Goal: Task Accomplishment & Management: Manage account settings

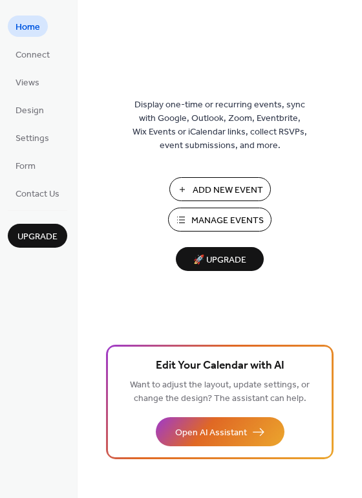
click at [233, 186] on span "Add New Event" at bounding box center [228, 191] width 70 height 14
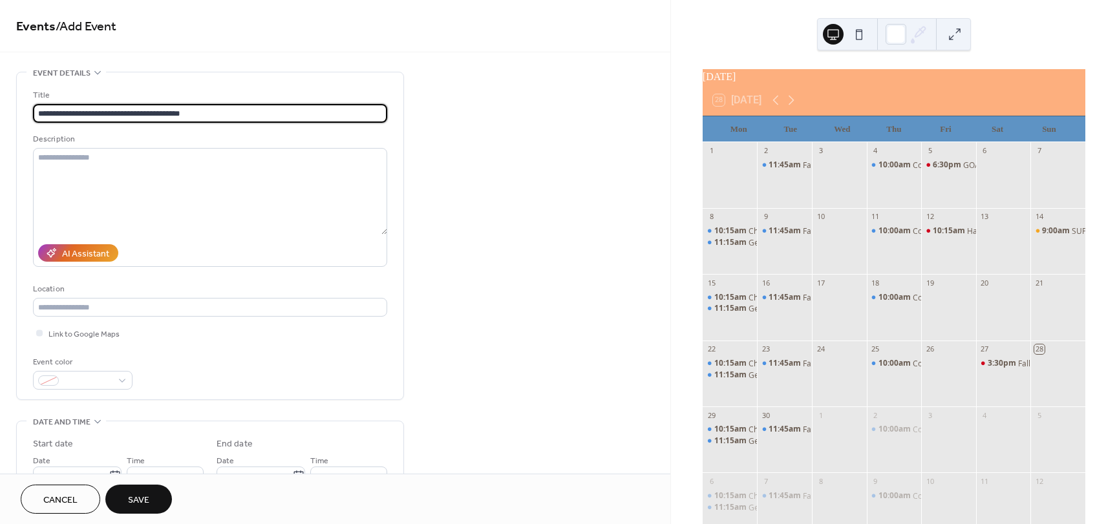
click at [140, 111] on input "**********" at bounding box center [210, 113] width 354 height 19
type input "**********"
click at [90, 158] on textarea at bounding box center [210, 191] width 354 height 87
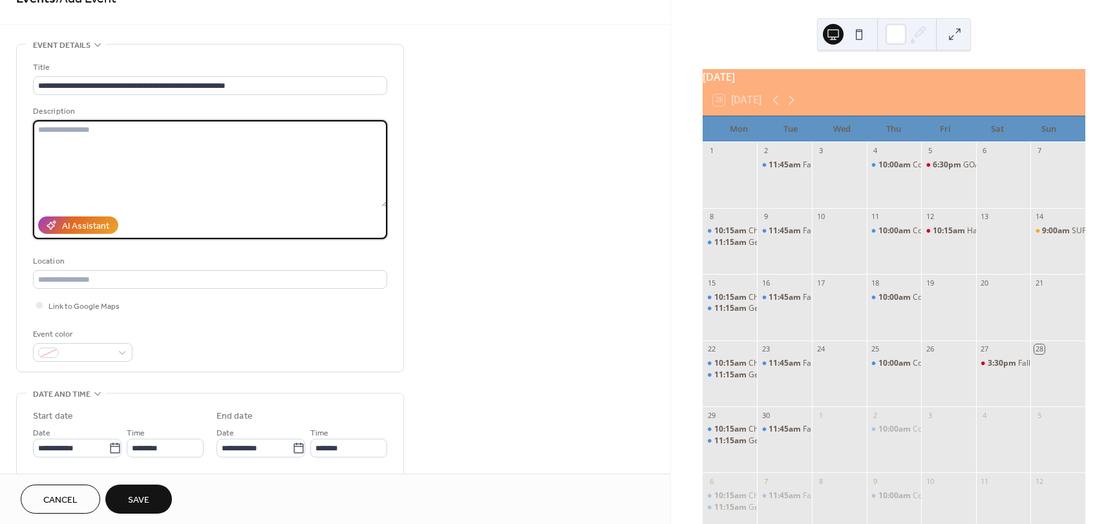
scroll to position [129, 0]
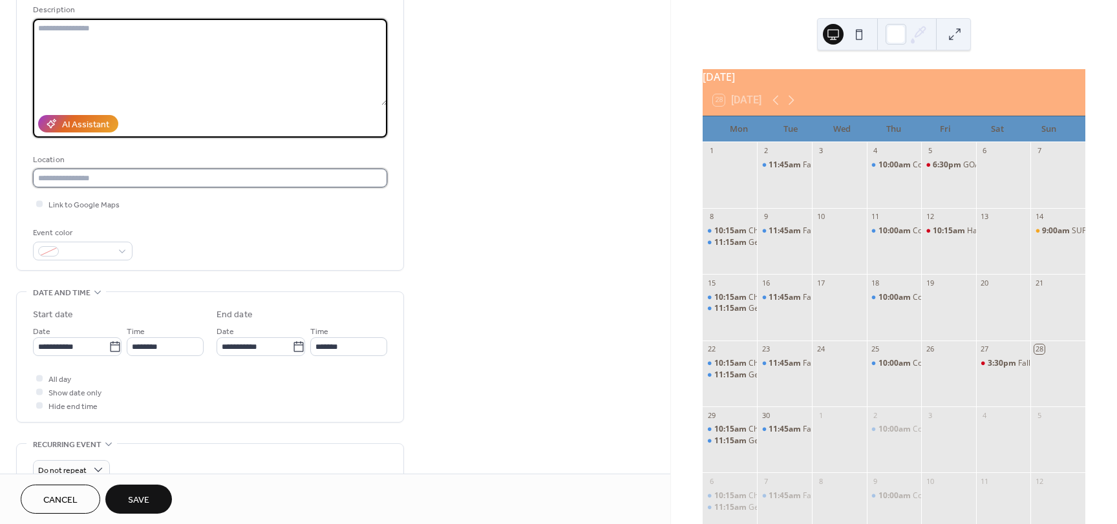
click at [116, 179] on input "text" at bounding box center [210, 178] width 354 height 19
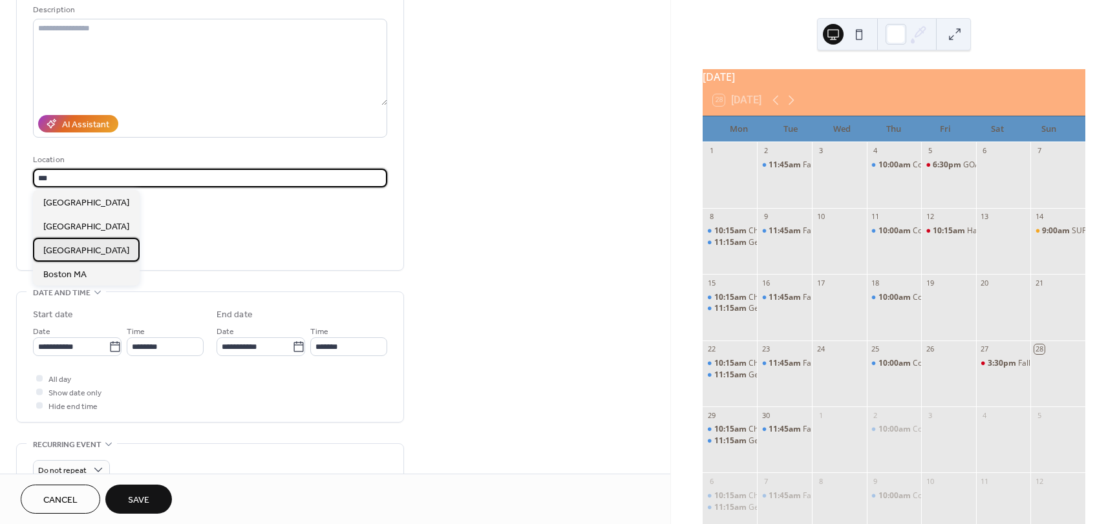
click at [79, 249] on span "[GEOGRAPHIC_DATA]" at bounding box center [86, 251] width 86 height 14
type input "**********"
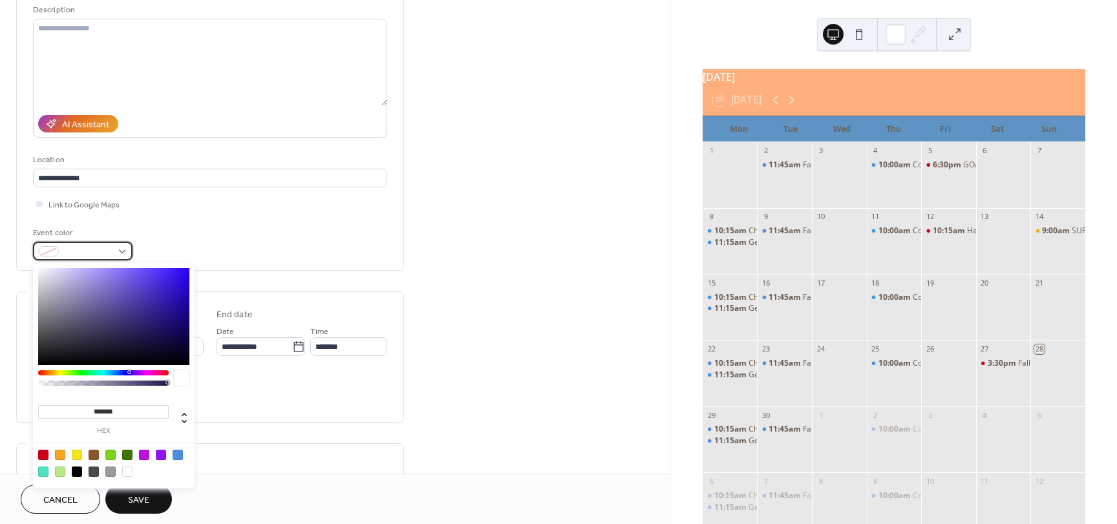
click at [111, 257] on span at bounding box center [88, 253] width 48 height 14
click at [52, 374] on div at bounding box center [103, 372] width 131 height 5
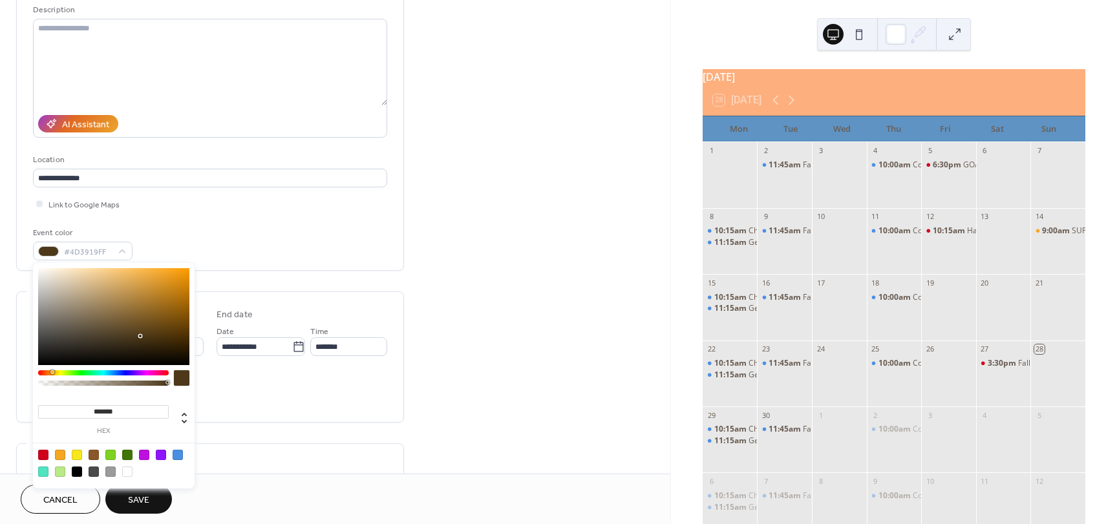
type input "*******"
click at [56, 372] on div at bounding box center [103, 372] width 131 height 5
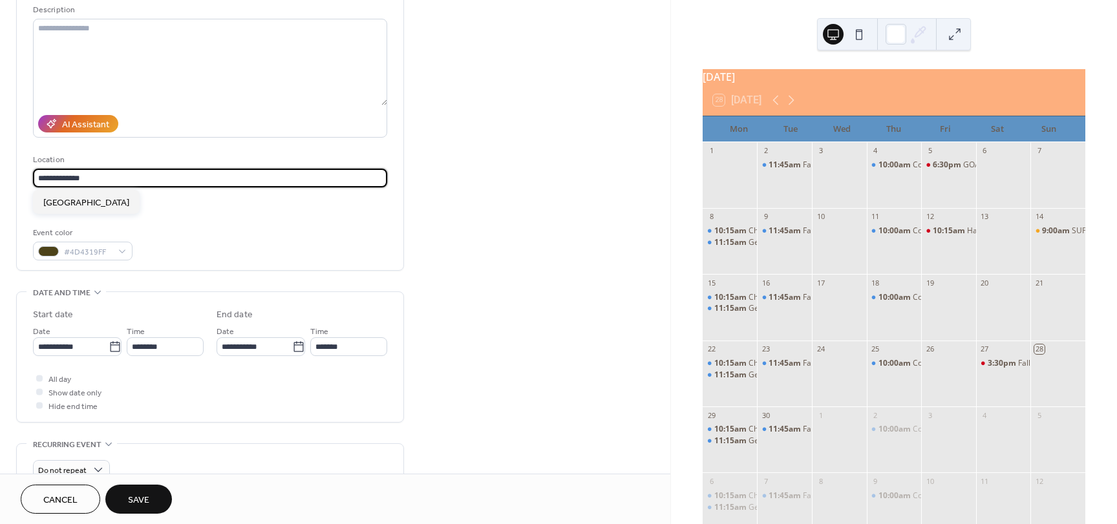
click at [132, 181] on input "**********" at bounding box center [210, 178] width 354 height 19
click at [88, 350] on input "**********" at bounding box center [71, 346] width 76 height 19
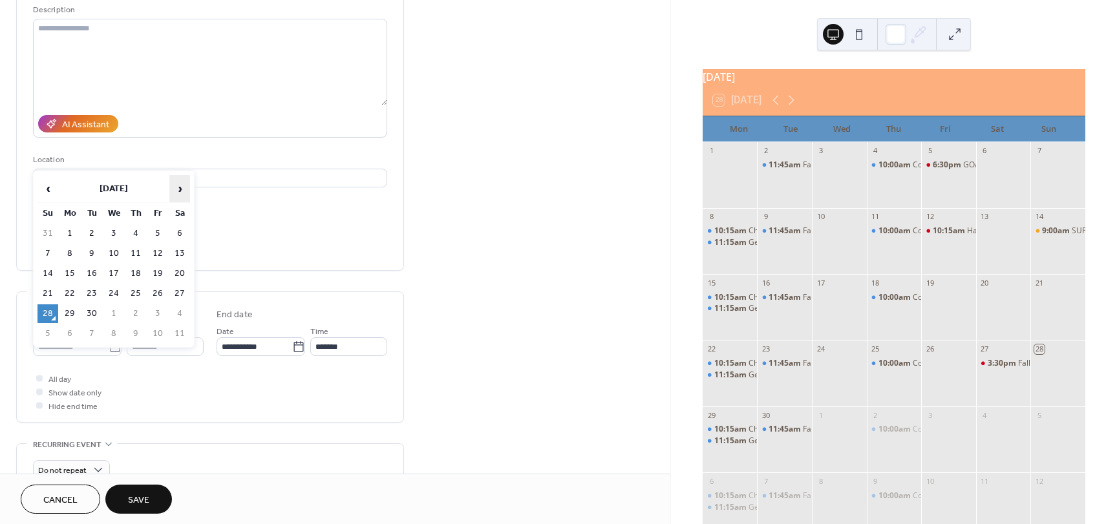
click at [183, 191] on span "›" at bounding box center [179, 189] width 19 height 26
click at [178, 292] on td "25" at bounding box center [179, 293] width 21 height 19
type input "**********"
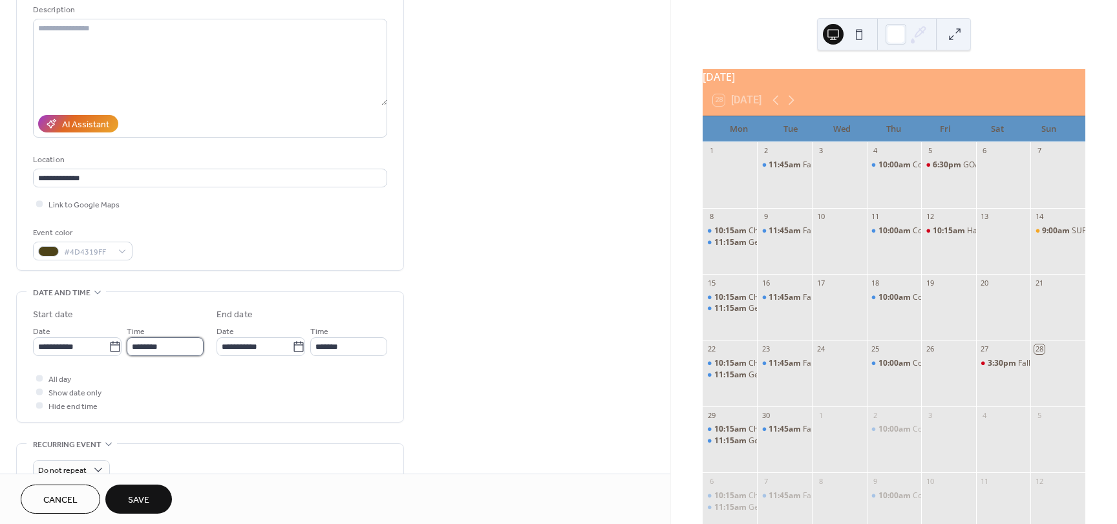
click at [193, 350] on input "********" at bounding box center [165, 346] width 77 height 19
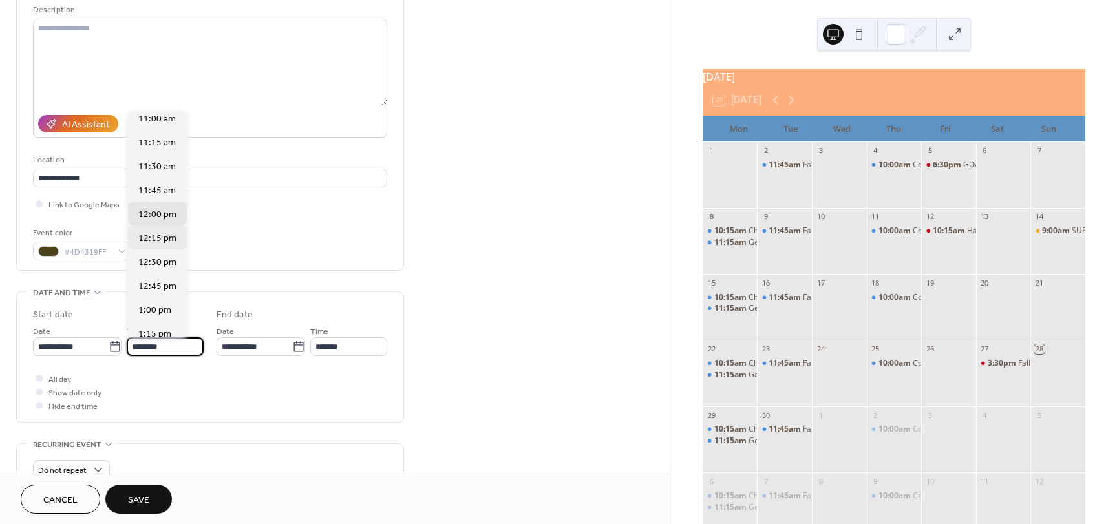
scroll to position [954, 0]
click at [167, 226] on span "11:00 am" at bounding box center [156, 223] width 37 height 14
type input "********"
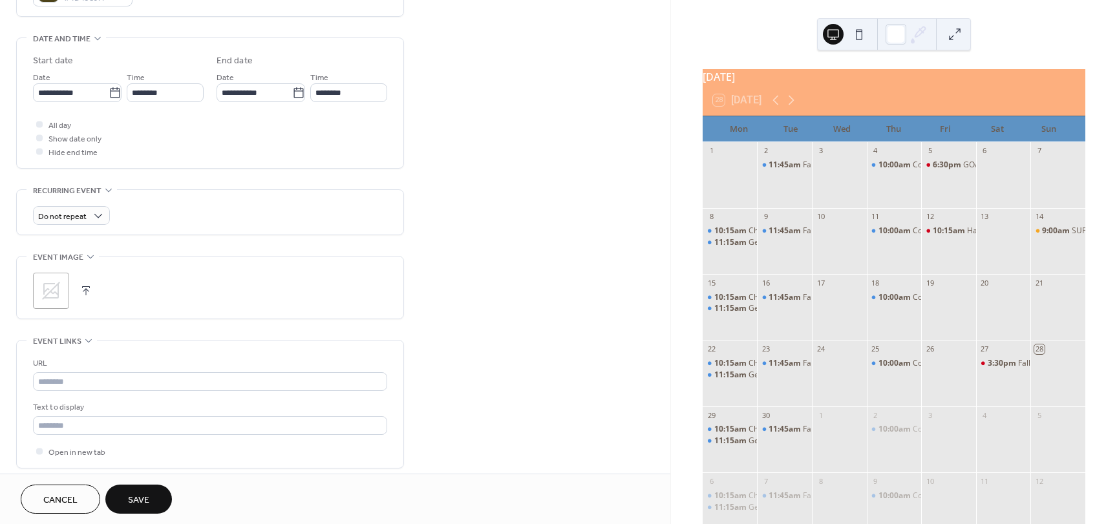
scroll to position [388, 0]
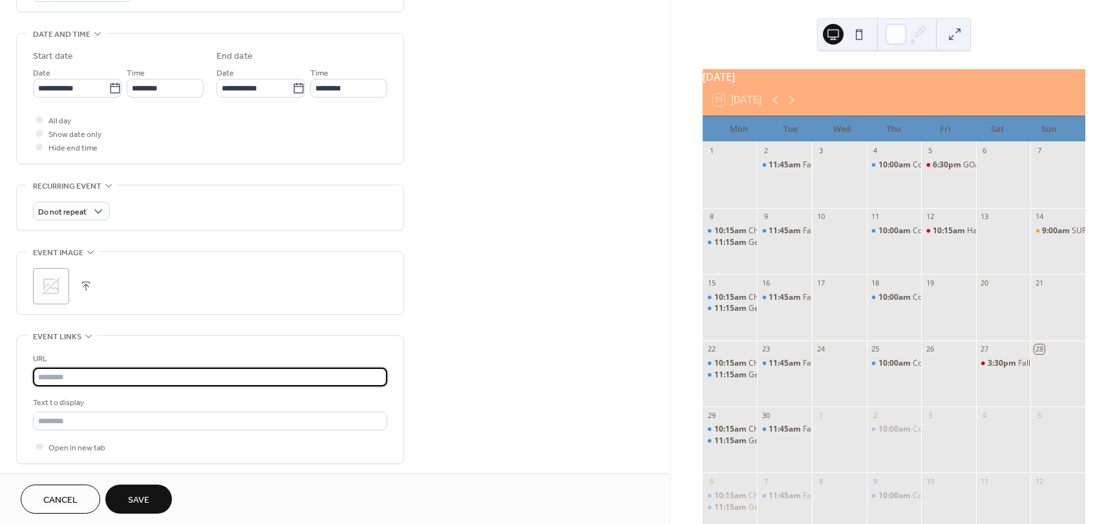
click at [92, 380] on input "text" at bounding box center [210, 377] width 354 height 19
type input "**********"
click at [147, 501] on span "Save" at bounding box center [138, 501] width 21 height 14
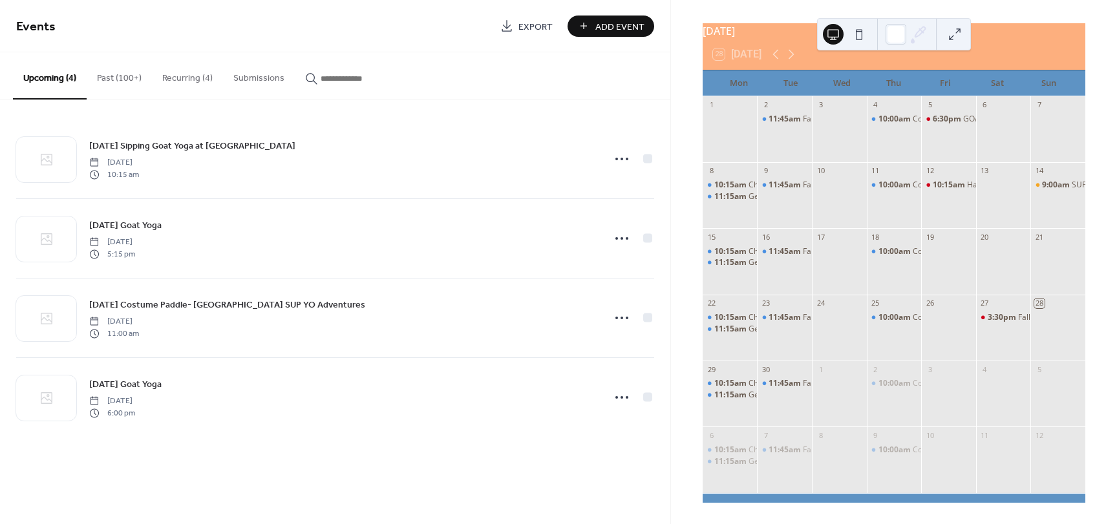
scroll to position [54, 0]
click at [787, 48] on icon at bounding box center [791, 55] width 16 height 16
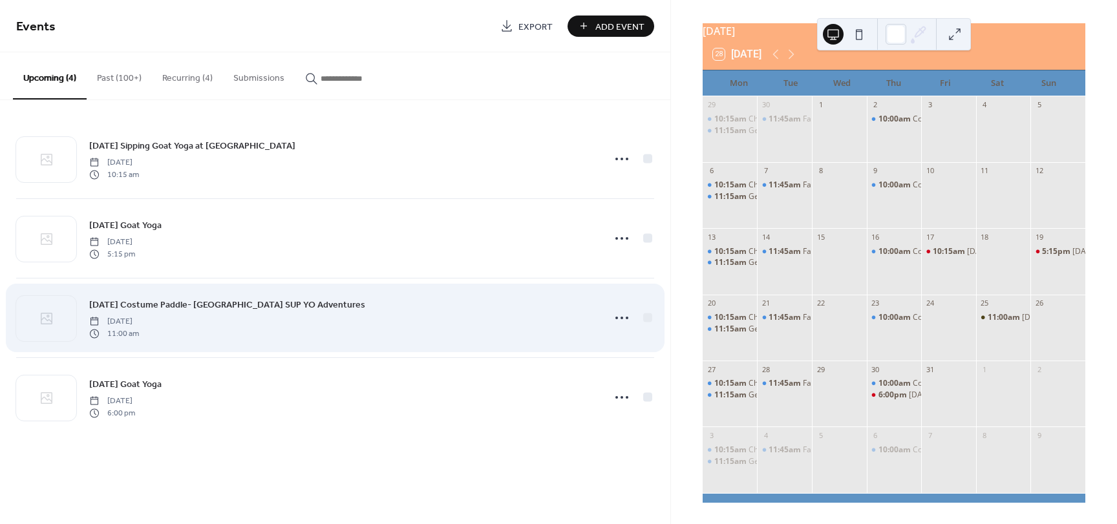
click at [220, 306] on span "[DATE] Costume Paddle- [GEOGRAPHIC_DATA] SUP YO Adventures" at bounding box center [227, 306] width 276 height 14
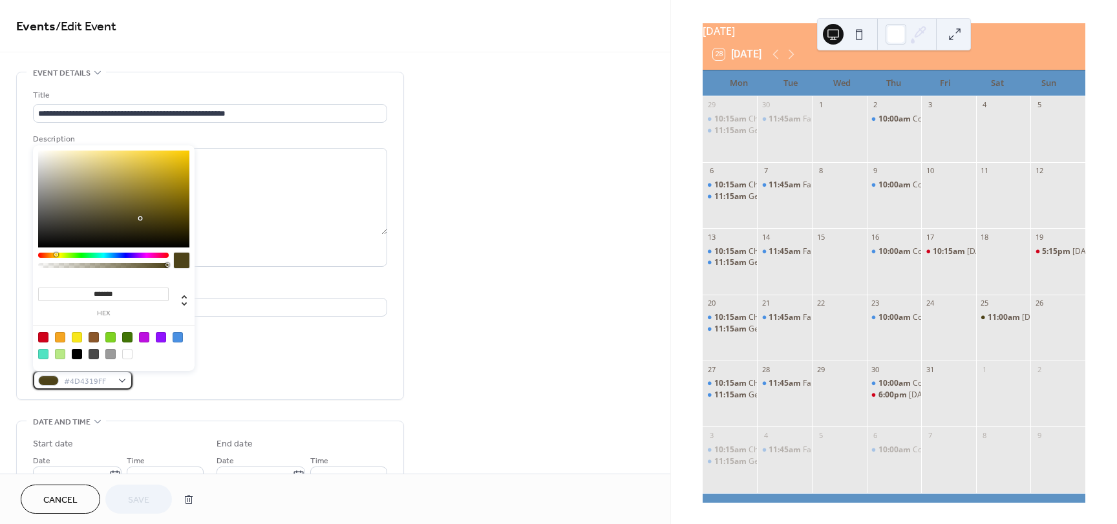
click at [118, 380] on div "#4D4319FF" at bounding box center [83, 380] width 100 height 19
click at [45, 337] on div at bounding box center [43, 337] width 10 height 10
type input "*******"
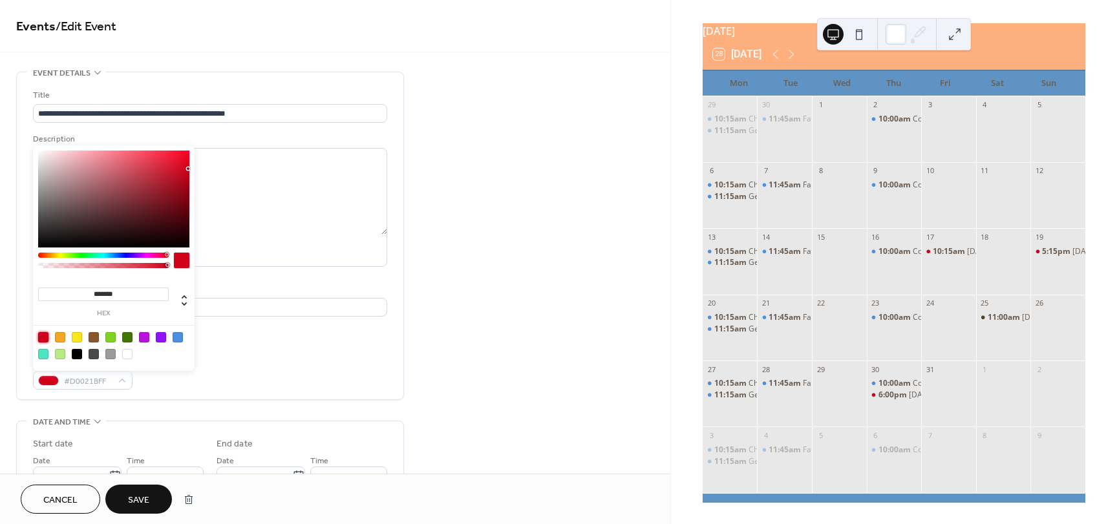
click at [269, 372] on div "Event color #D0021BFF" at bounding box center [210, 372] width 354 height 34
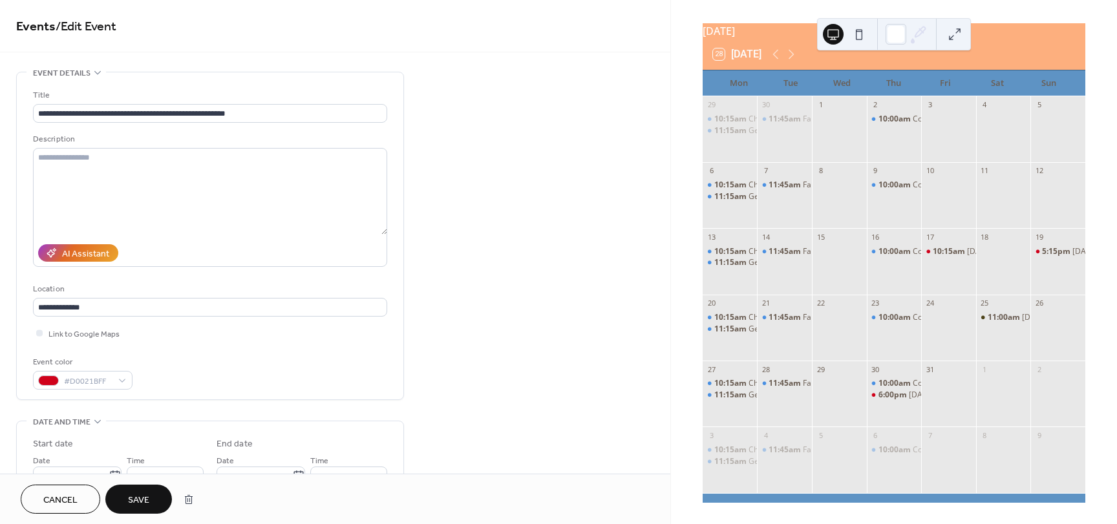
click at [151, 495] on button "Save" at bounding box center [138, 499] width 67 height 29
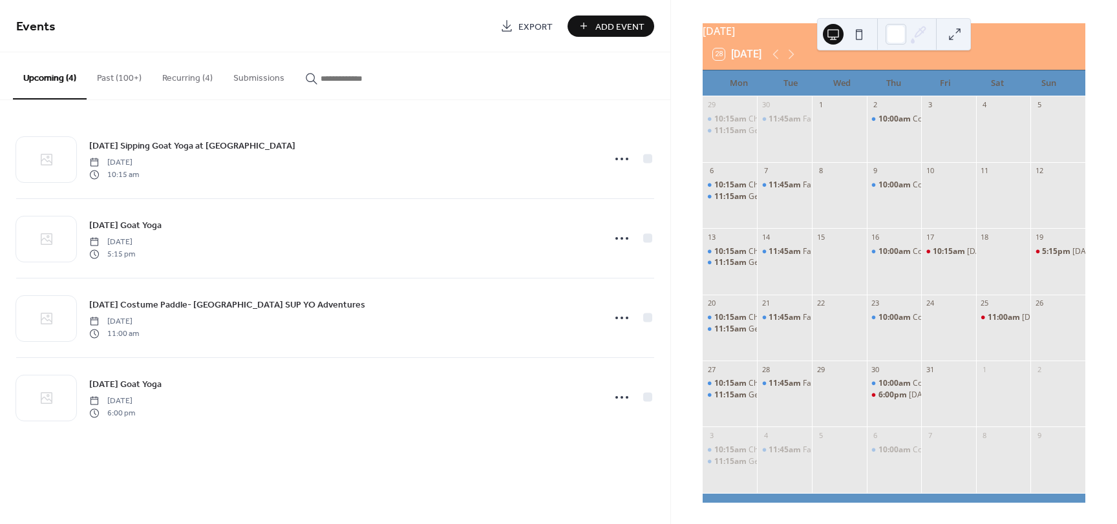
click at [184, 78] on button "Recurring (4)" at bounding box center [187, 75] width 71 height 46
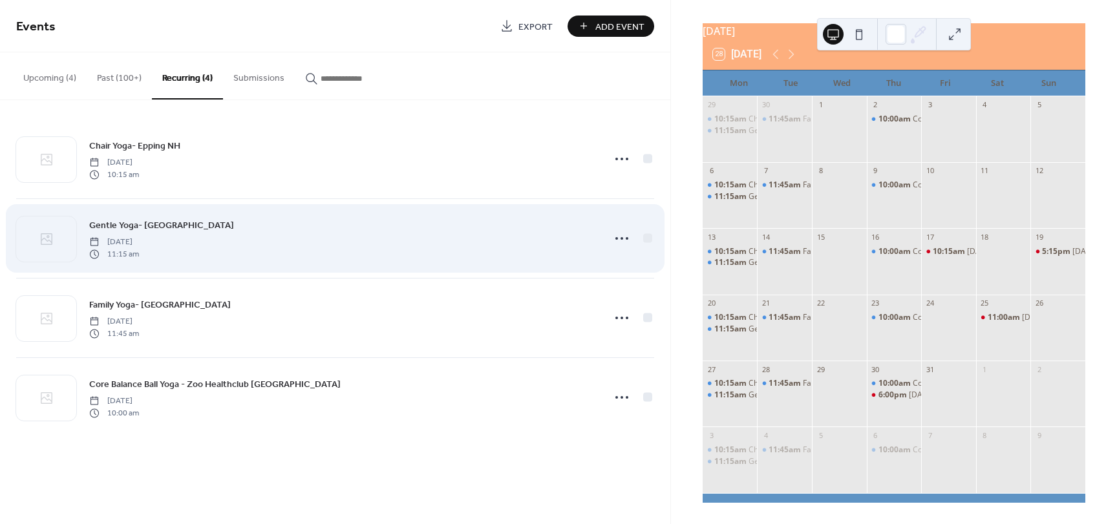
click at [153, 225] on span "Gentle Yoga- [GEOGRAPHIC_DATA]" at bounding box center [161, 226] width 145 height 14
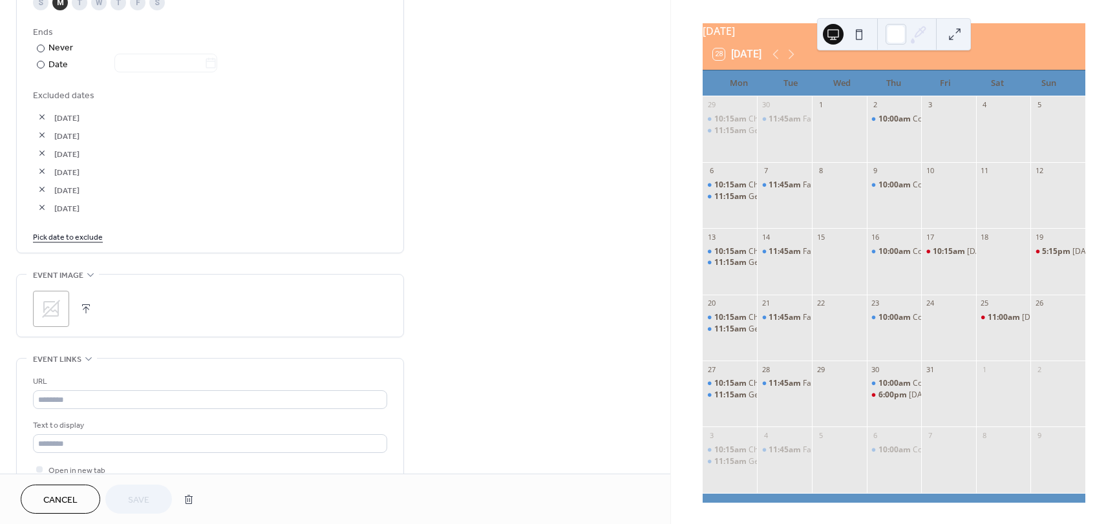
scroll to position [776, 0]
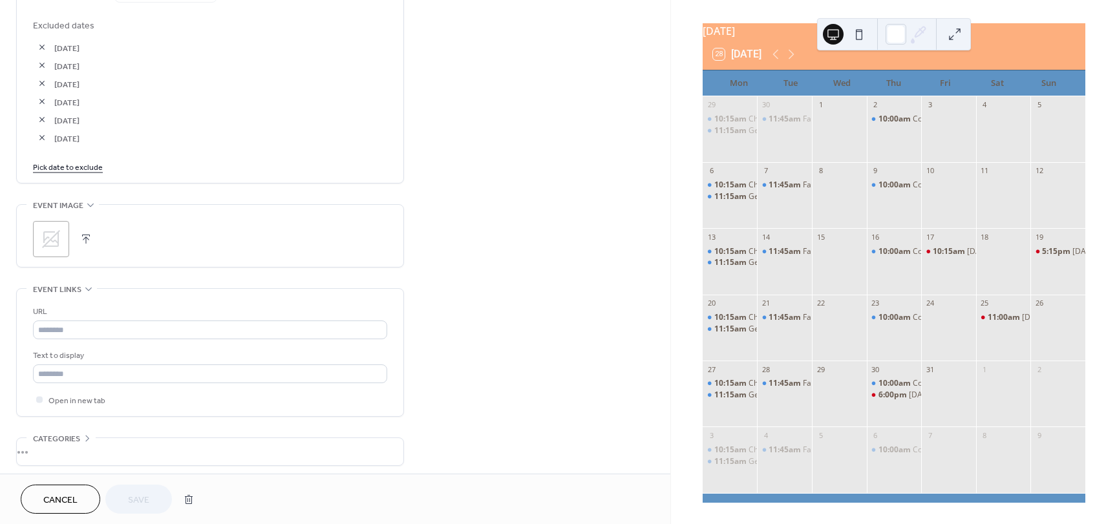
click at [78, 166] on link "Pick date to exclude" at bounding box center [68, 167] width 70 height 14
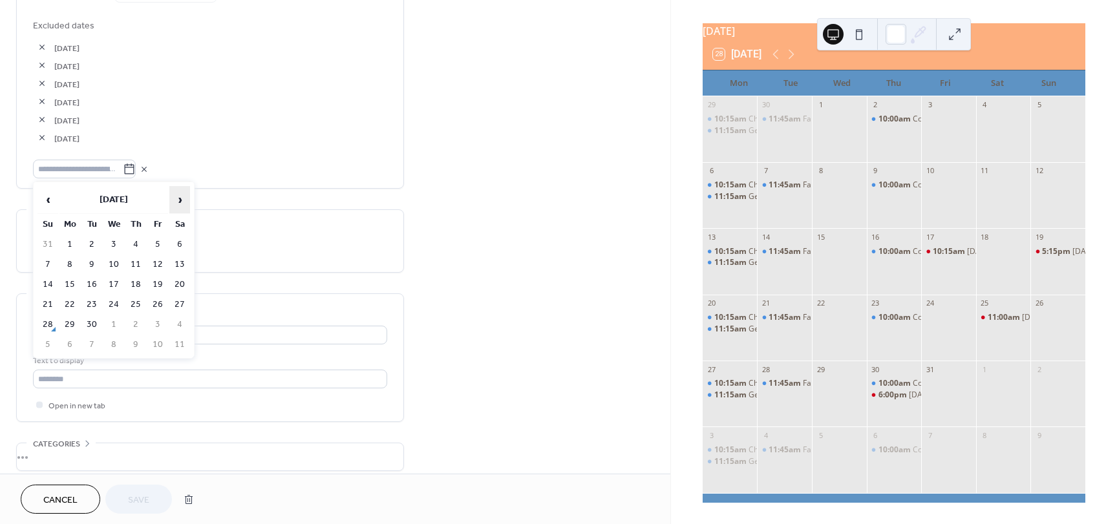
click at [172, 201] on span "›" at bounding box center [179, 200] width 19 height 26
click at [72, 280] on td "13" at bounding box center [69, 284] width 21 height 19
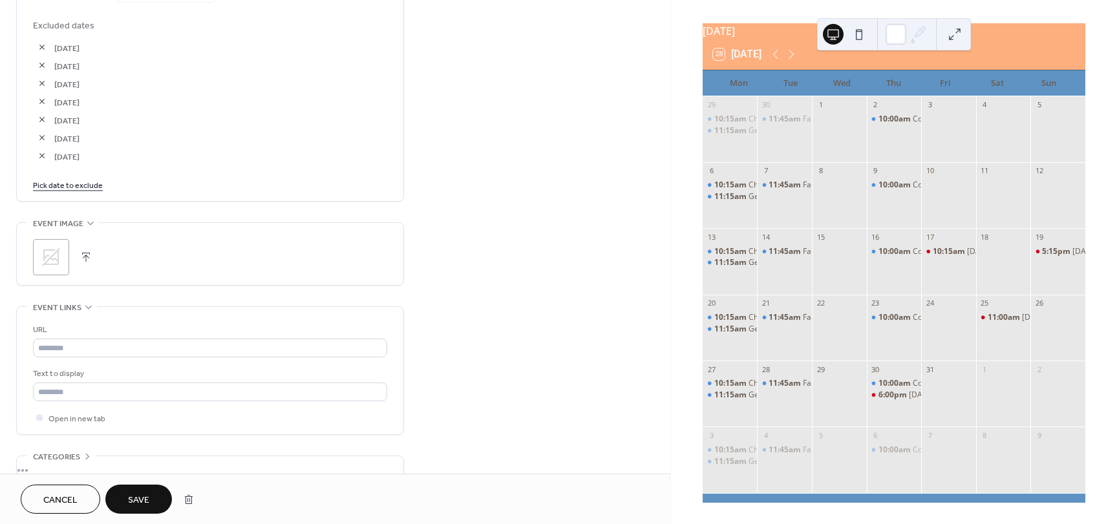
drag, startPoint x: 160, startPoint y: 496, endPoint x: 154, endPoint y: 486, distance: 11.3
click at [159, 498] on button "Save" at bounding box center [138, 499] width 67 height 29
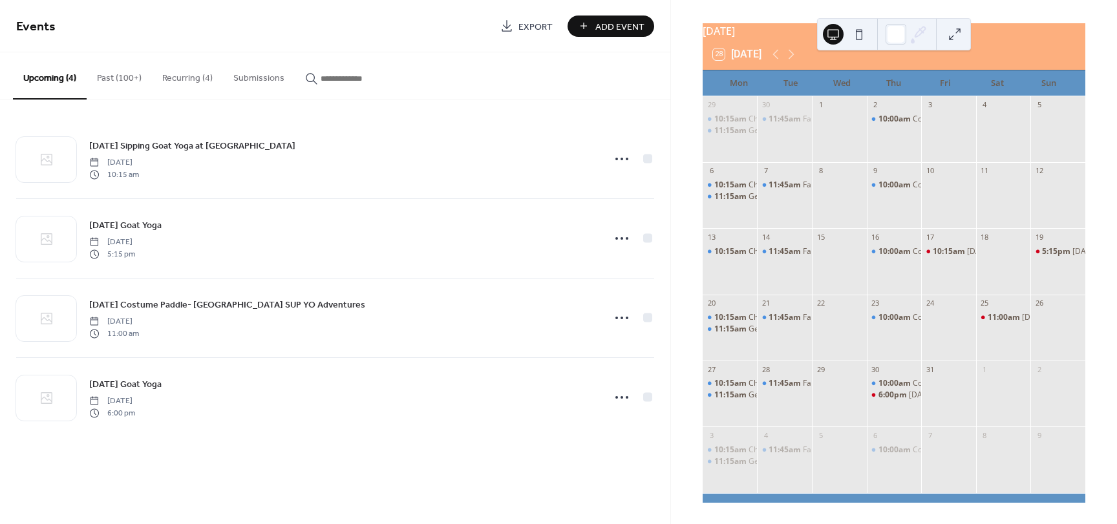
click at [186, 75] on button "Recurring (4)" at bounding box center [187, 75] width 71 height 46
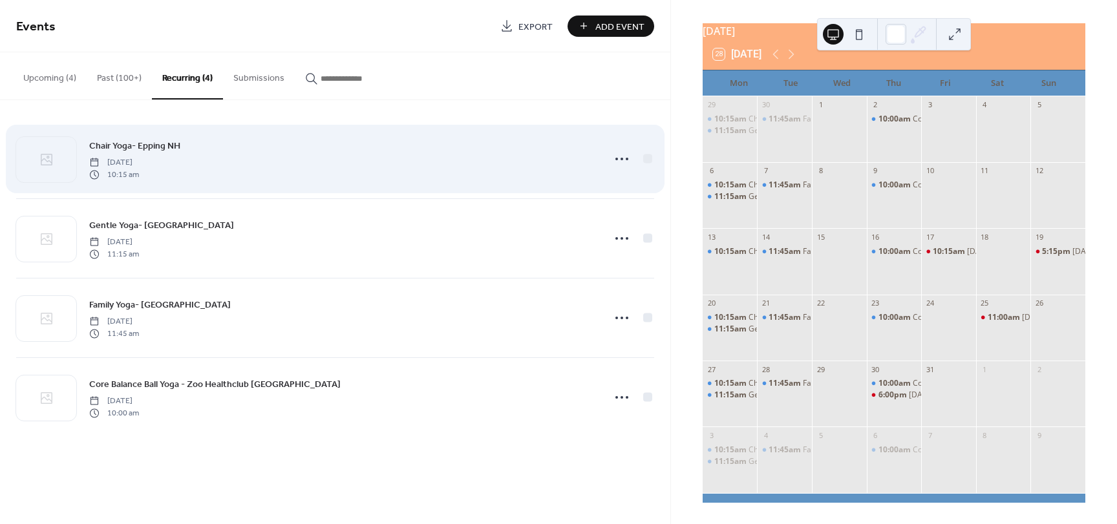
click at [139, 167] on span "[DATE]" at bounding box center [114, 163] width 50 height 12
click at [611, 159] on icon at bounding box center [621, 159] width 21 height 21
click at [143, 149] on span "Chair Yoga- Epping NH" at bounding box center [134, 147] width 91 height 14
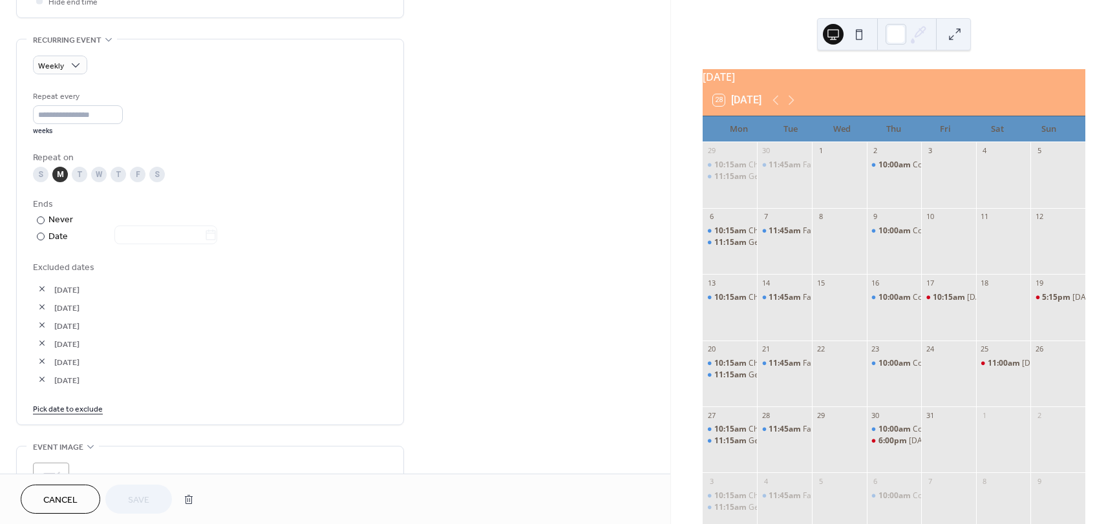
scroll to position [576, 0]
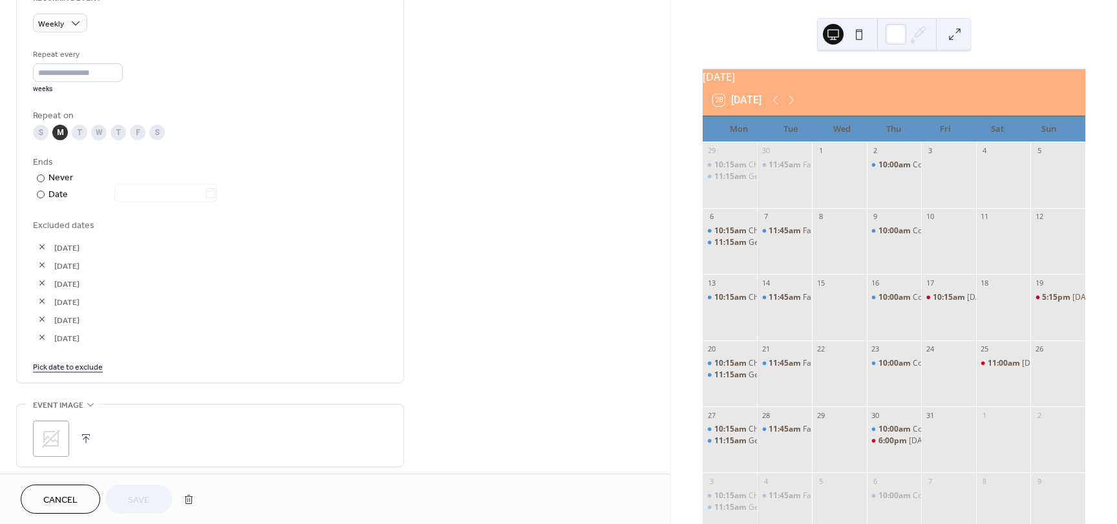
click at [73, 365] on link "Pick date to exclude" at bounding box center [68, 366] width 70 height 14
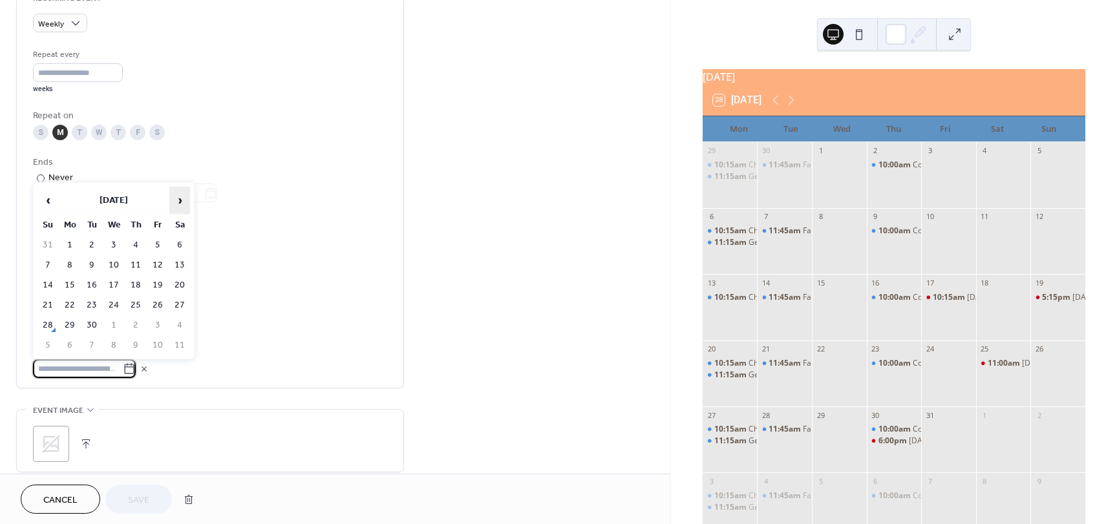
click at [182, 199] on span "›" at bounding box center [179, 200] width 19 height 26
click at [72, 282] on td "13" at bounding box center [69, 285] width 21 height 19
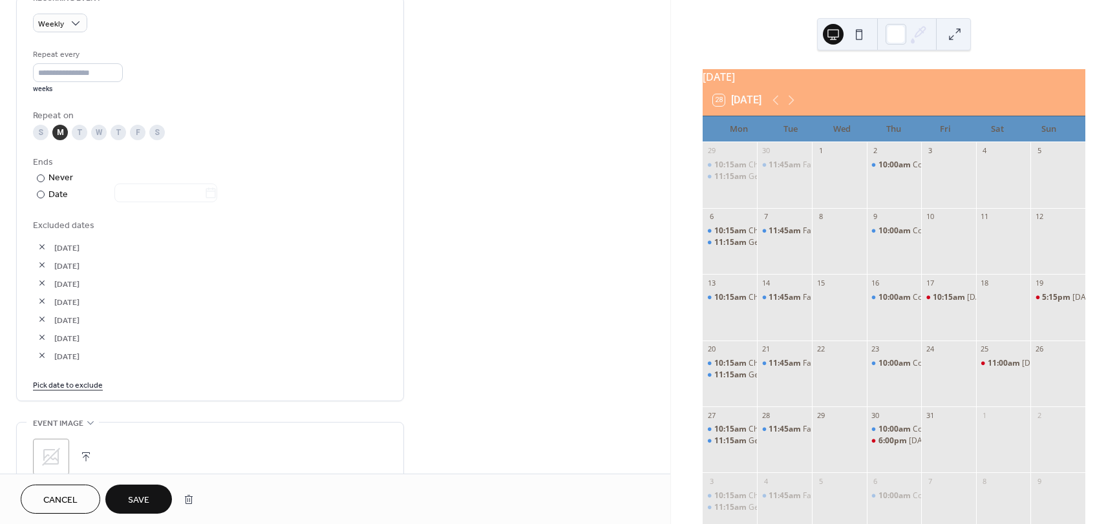
click at [123, 492] on button "Save" at bounding box center [138, 499] width 67 height 29
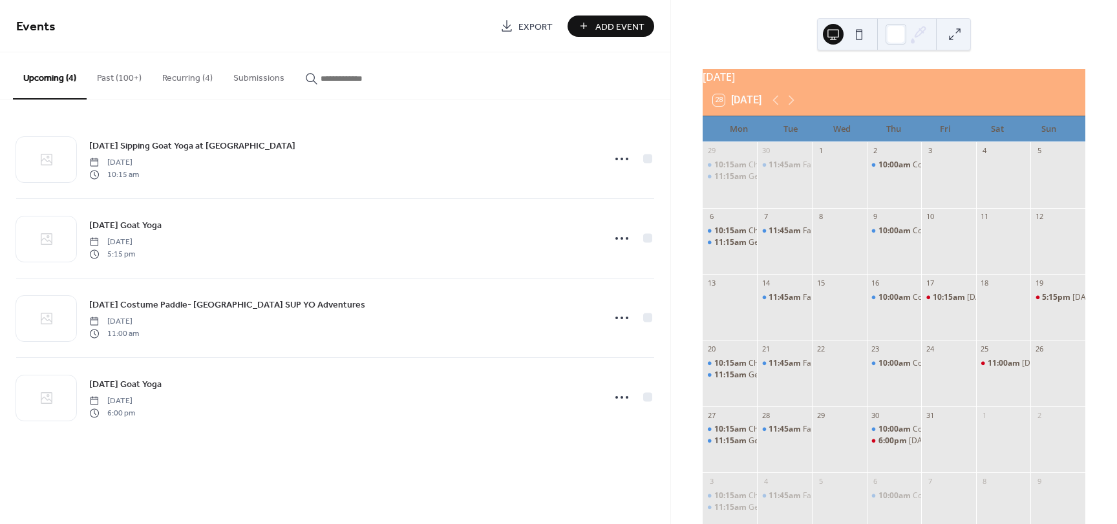
click at [198, 79] on button "Recurring (4)" at bounding box center [187, 75] width 71 height 46
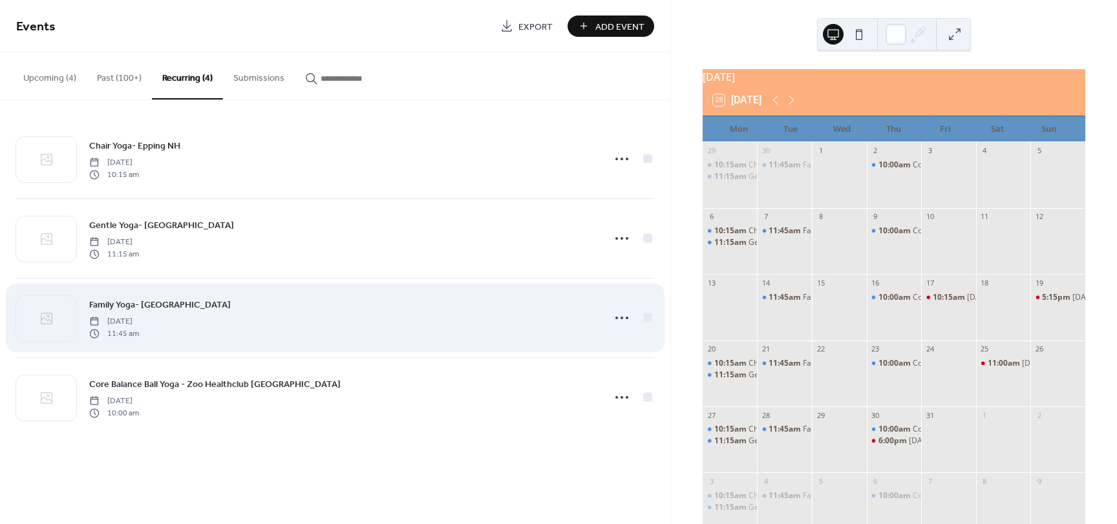
click at [158, 306] on span "Family Yoga- [GEOGRAPHIC_DATA]" at bounding box center [160, 306] width 142 height 14
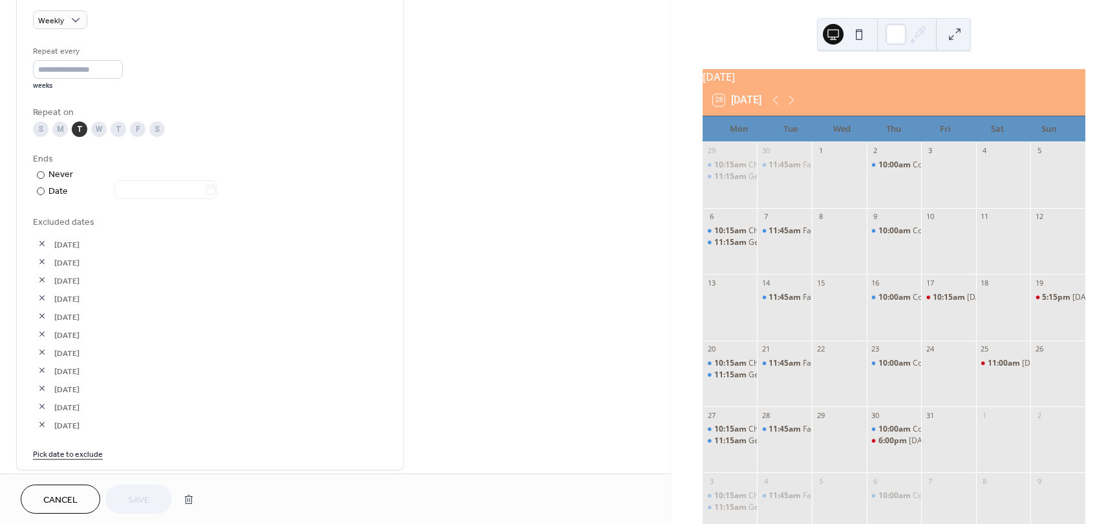
scroll to position [646, 0]
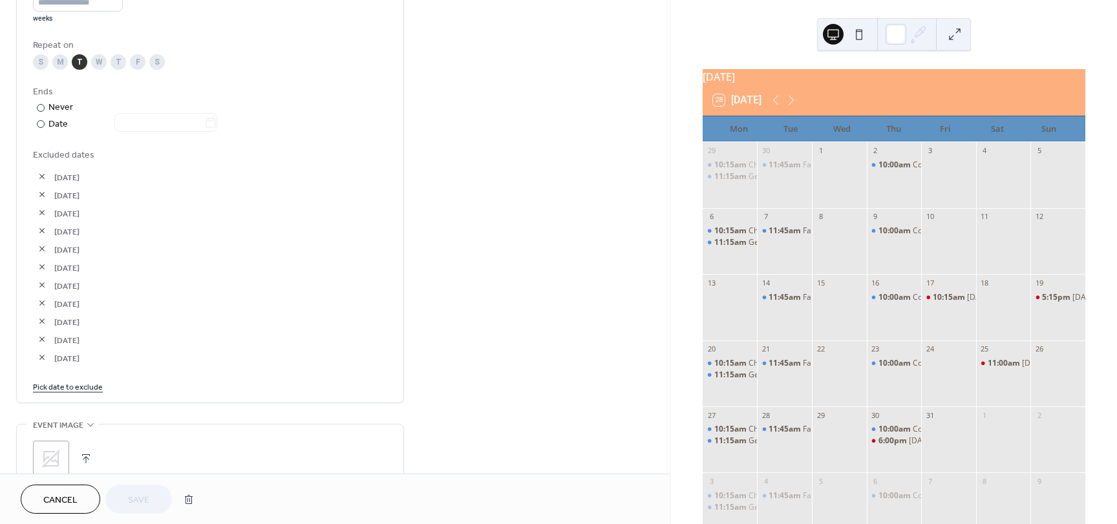
click at [85, 388] on link "Pick date to exclude" at bounding box center [68, 386] width 70 height 14
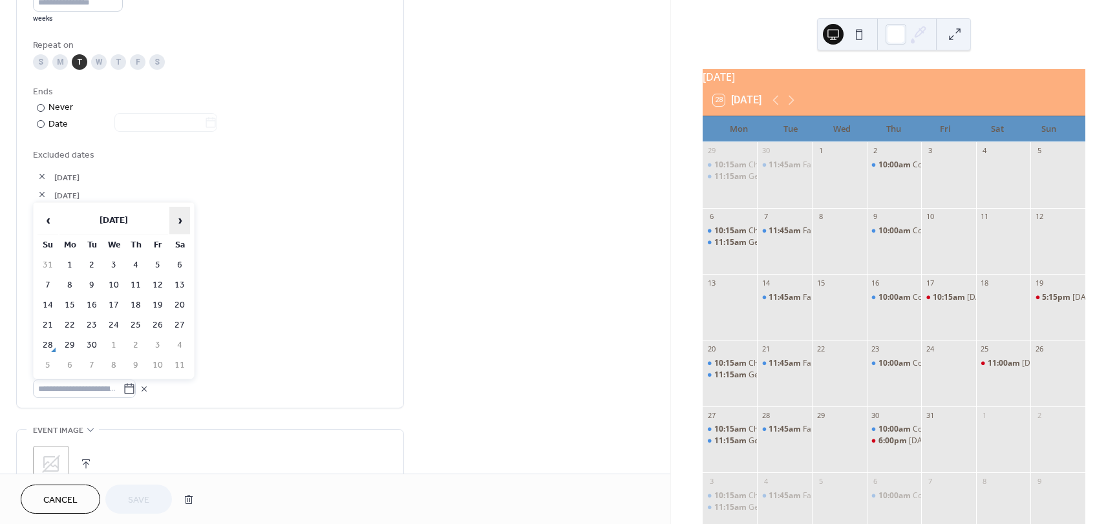
click at [184, 221] on span "›" at bounding box center [179, 220] width 19 height 26
click at [181, 221] on span "›" at bounding box center [179, 220] width 19 height 26
click at [96, 306] on td "11" at bounding box center [91, 305] width 21 height 19
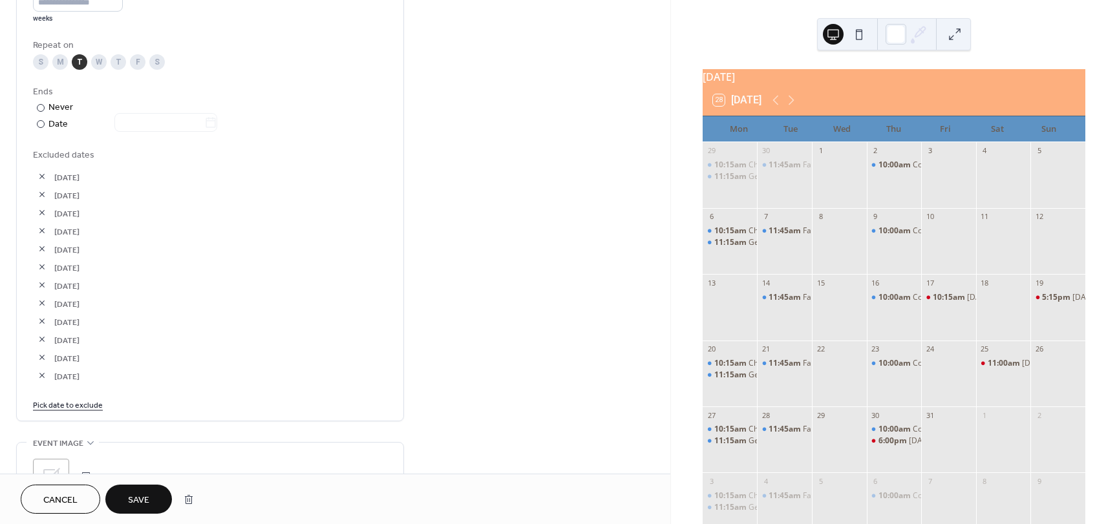
click at [136, 499] on span "Save" at bounding box center [138, 501] width 21 height 14
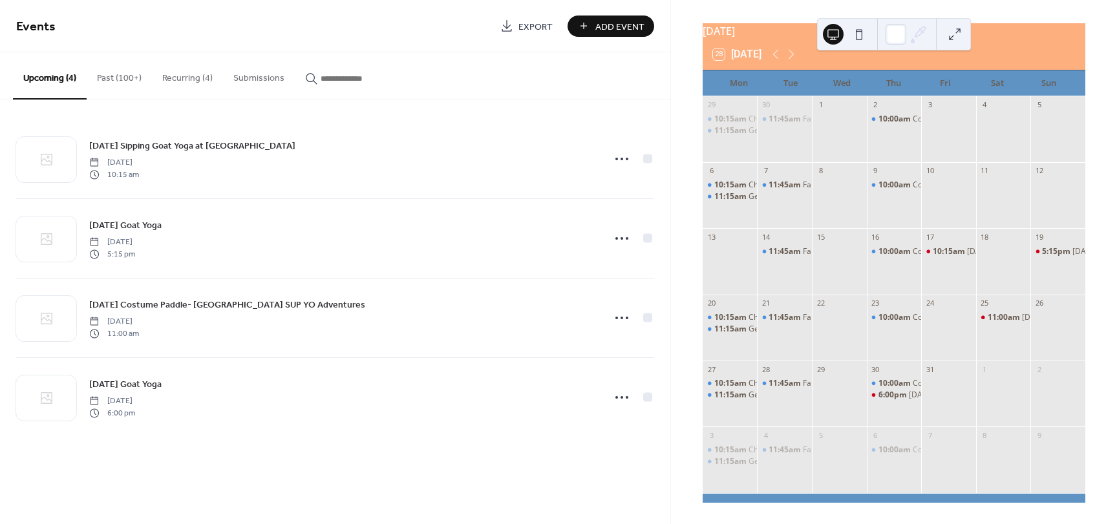
scroll to position [54, 0]
click at [789, 51] on icon at bounding box center [791, 55] width 16 height 16
click at [794, 53] on icon at bounding box center [791, 55] width 6 height 10
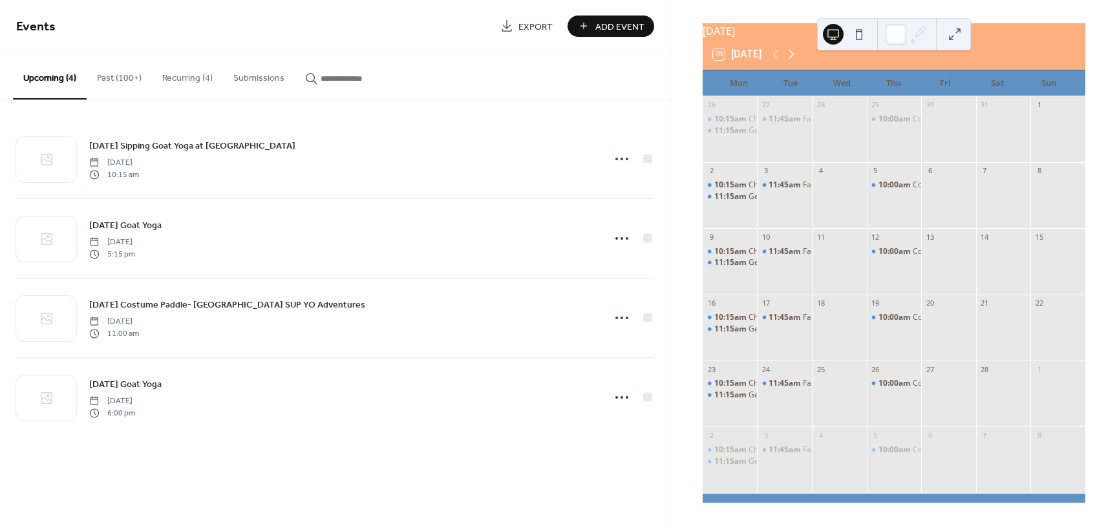
click at [791, 53] on icon at bounding box center [791, 55] width 16 height 16
